Goal: Answer question/provide support: Answer question/provide support

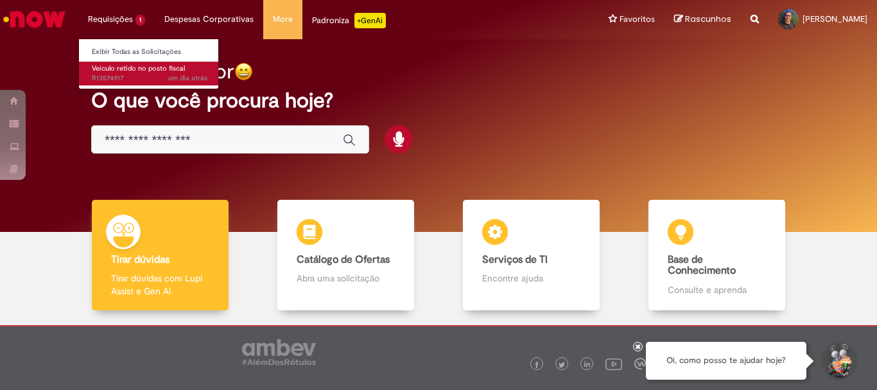
drag, startPoint x: 131, startPoint y: 58, endPoint x: 134, endPoint y: 73, distance: 15.0
click at [134, 73] on span "Veículo retido no posto fiscal" at bounding box center [138, 69] width 93 height 10
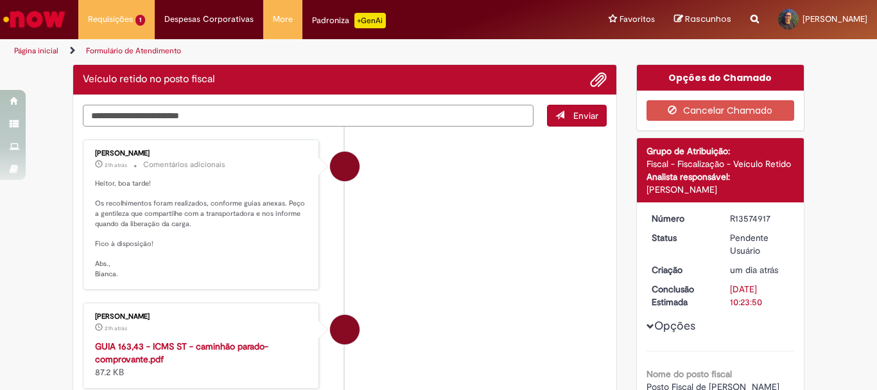
click at [319, 123] on textarea "Digite sua mensagem aqui..." at bounding box center [308, 116] width 451 height 22
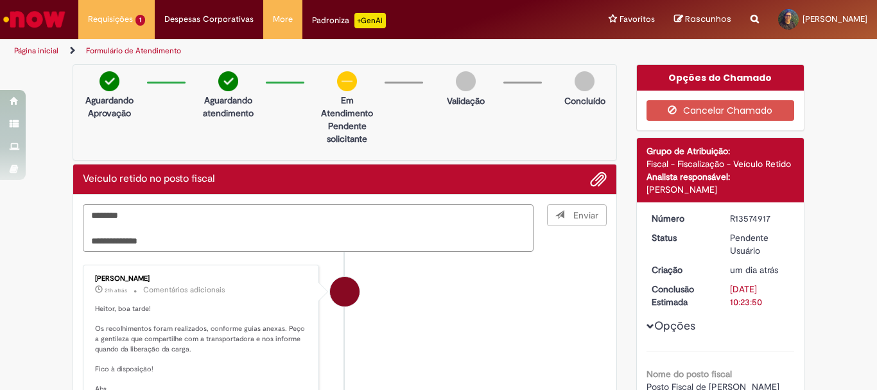
type textarea "**********"
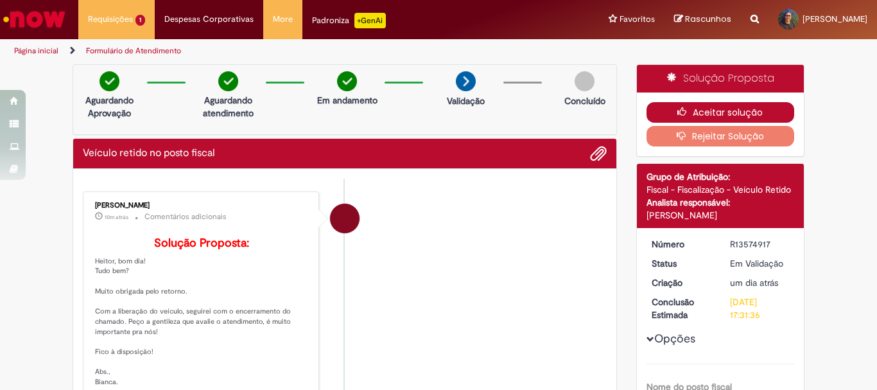
click at [730, 114] on button "Aceitar solução" at bounding box center [720, 112] width 148 height 21
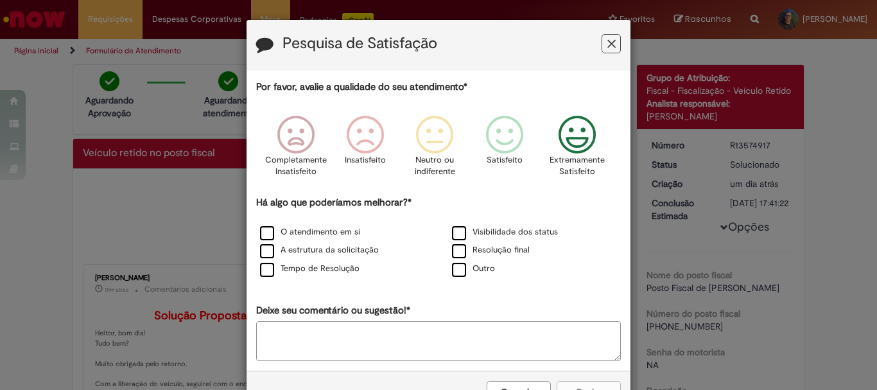
drag, startPoint x: 591, startPoint y: 149, endPoint x: 505, endPoint y: 203, distance: 102.1
click at [588, 149] on icon "Feedback" at bounding box center [577, 135] width 48 height 39
drag, startPoint x: 468, startPoint y: 227, endPoint x: 461, endPoint y: 234, distance: 10.4
click at [467, 229] on label "Visibilidade dos status" at bounding box center [505, 232] width 106 height 12
drag, startPoint x: 461, startPoint y: 234, endPoint x: 458, endPoint y: 245, distance: 11.2
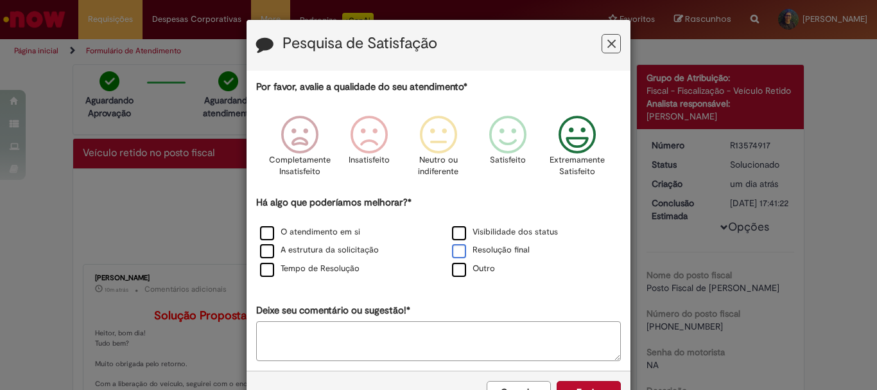
click at [460, 234] on label "Visibilidade dos status" at bounding box center [505, 232] width 106 height 12
click at [457, 247] on label "Resolução final" at bounding box center [491, 250] width 78 height 12
click at [290, 266] on label "Tempo de Resolução" at bounding box center [310, 269] width 100 height 12
click at [291, 251] on label "A estrutura da solicitação" at bounding box center [319, 250] width 119 height 12
click at [299, 234] on label "O atendimento em si" at bounding box center [310, 232] width 100 height 12
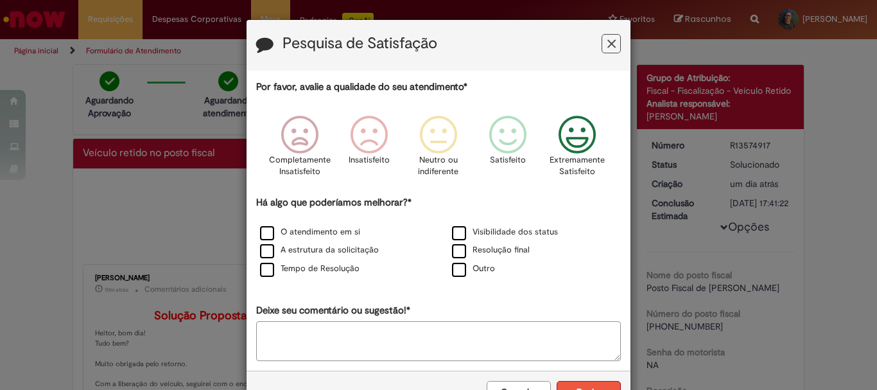
click at [587, 386] on button "Enviar" at bounding box center [589, 392] width 64 height 22
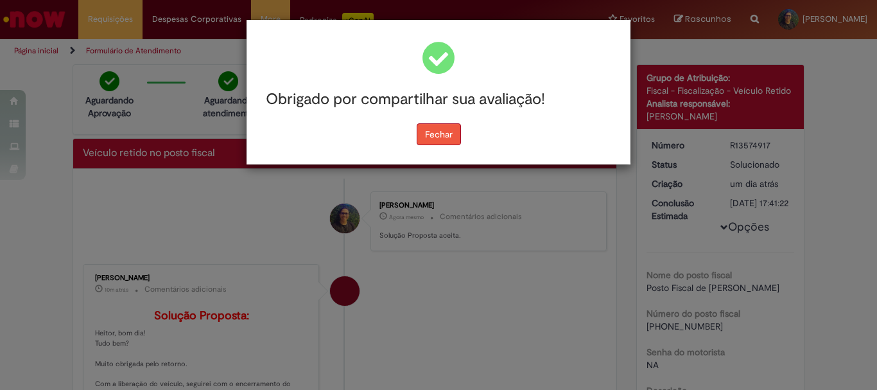
click at [445, 137] on button "Fechar" at bounding box center [439, 134] width 44 height 22
